Goal: Book appointment/travel/reservation

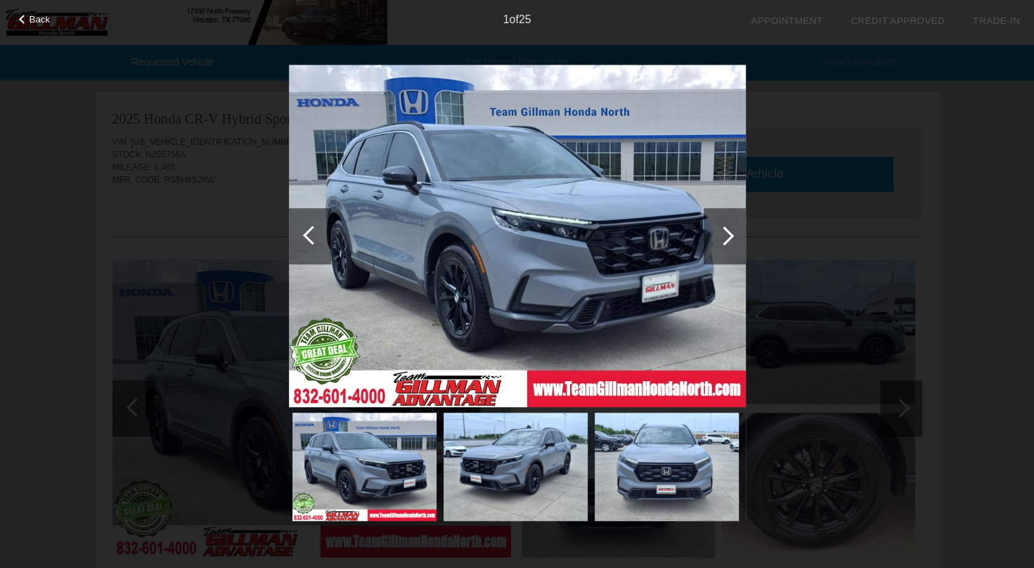
click at [820, 257] on div "Back 1 of 25" at bounding box center [517, 284] width 1034 height 568
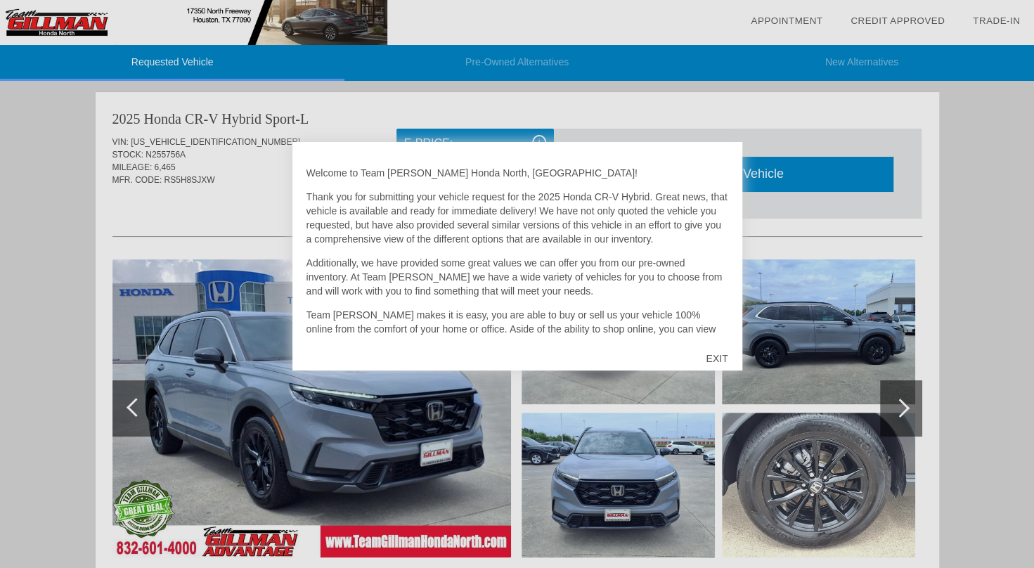
click at [723, 361] on div "EXIT" at bounding box center [717, 358] width 50 height 42
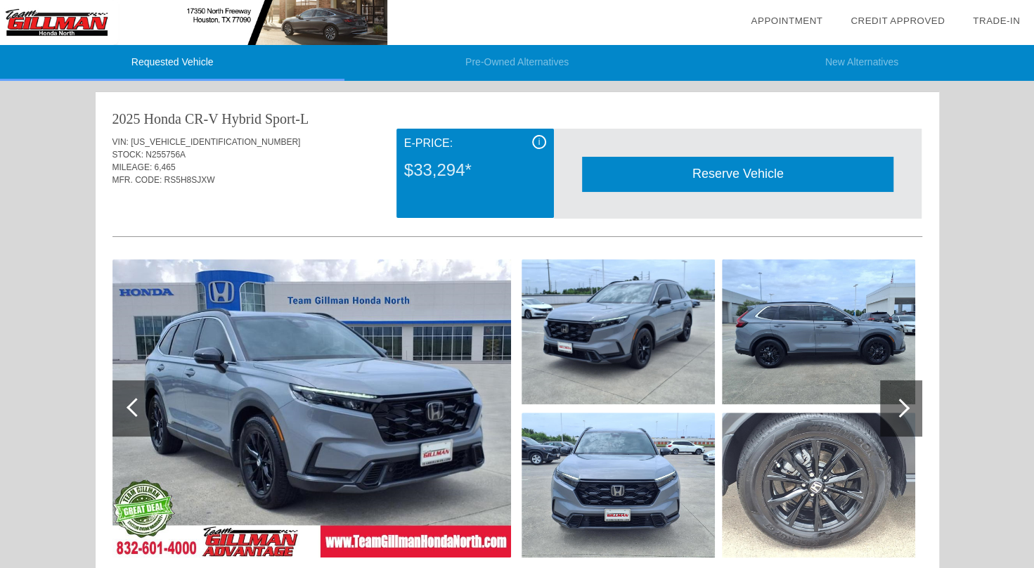
click at [788, 20] on link "Appointment" at bounding box center [787, 20] width 72 height 11
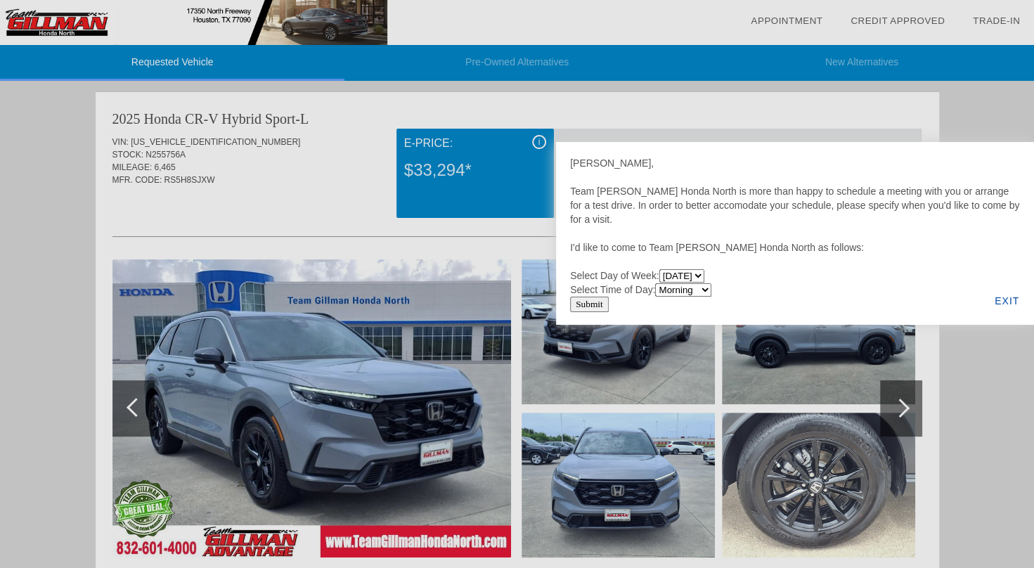
click at [169, 65] on div at bounding box center [517, 284] width 1034 height 568
click at [1005, 297] on div "EXIT" at bounding box center [1007, 301] width 54 height 48
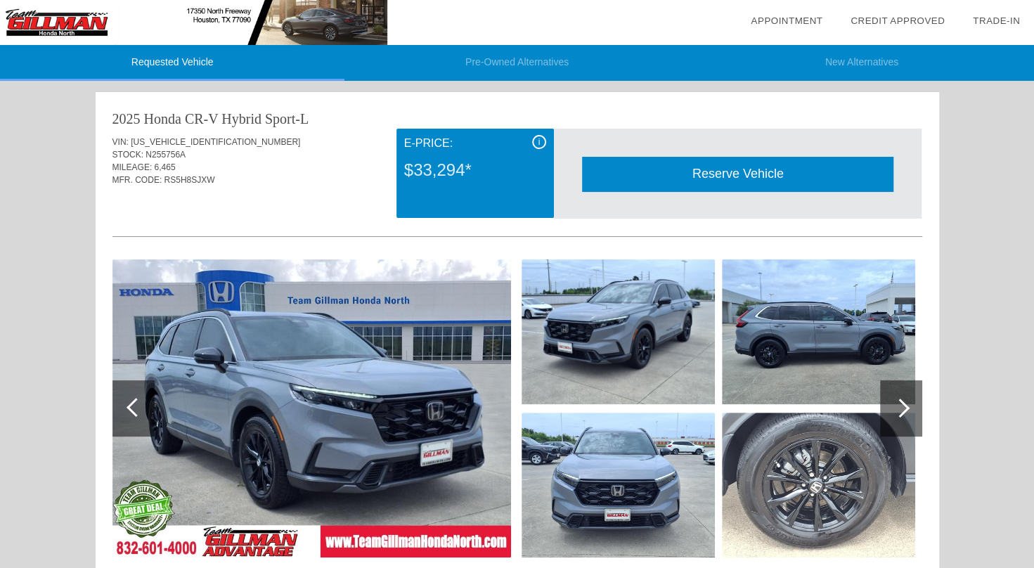
drag, startPoint x: 86, startPoint y: 28, endPoint x: 51, endPoint y: 46, distance: 39.3
drag, startPoint x: 51, startPoint y: 46, endPoint x: 36, endPoint y: 30, distance: 21.9
